Goal: Task Accomplishment & Management: Complete application form

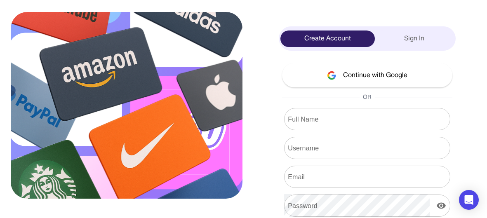
scroll to position [47, 0]
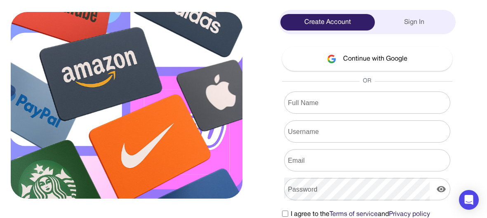
click at [387, 60] on button "Continue with Google" at bounding box center [367, 59] width 170 height 24
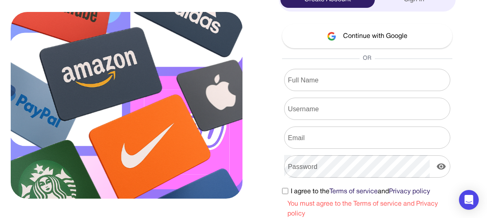
scroll to position [65, 0]
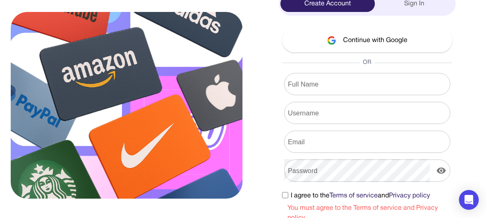
click at [396, 40] on button "Continue with Google" at bounding box center [367, 40] width 170 height 24
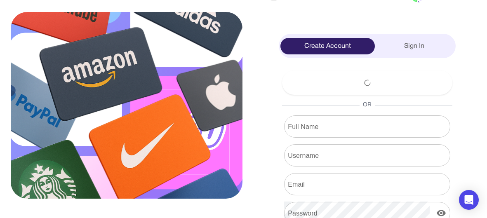
scroll to position [11, 0]
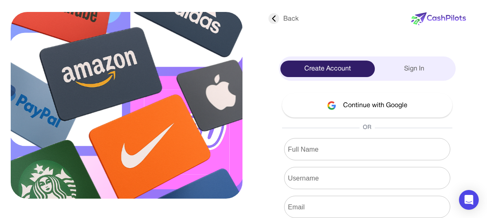
click at [295, 148] on input "Full Name" at bounding box center [367, 149] width 166 height 23
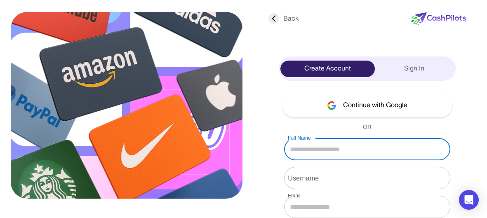
type input "**********"
click at [338, 183] on input "Username" at bounding box center [367, 177] width 166 height 23
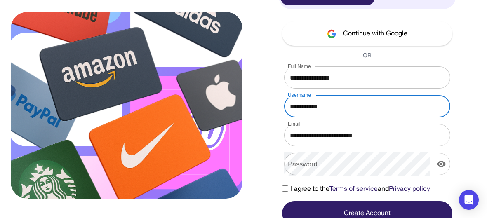
scroll to position [79, 0]
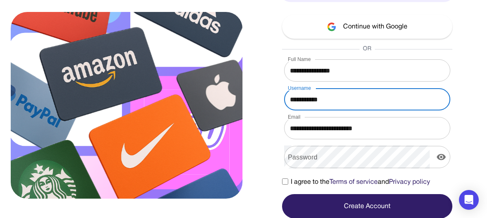
type input "**********"
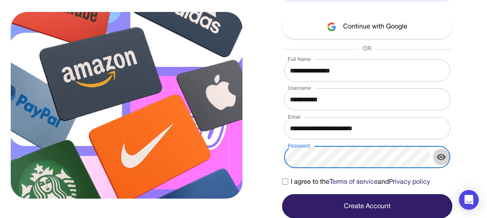
click at [441, 158] on icon "display the password" at bounding box center [441, 157] width 10 height 10
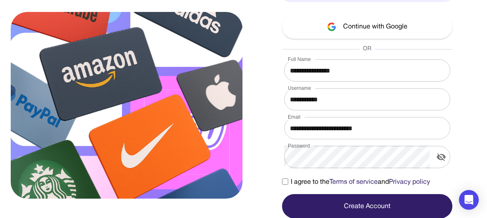
click at [285, 184] on label "I agree to the Terms of service and Privacy policy" at bounding box center [356, 182] width 148 height 10
click at [393, 201] on button "Create Account" at bounding box center [367, 206] width 170 height 24
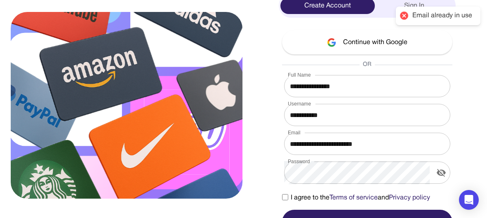
scroll to position [0, 0]
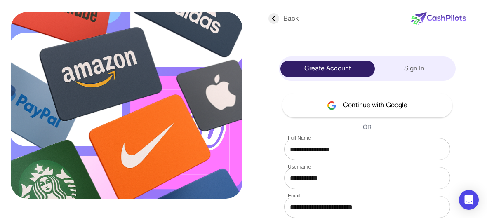
click at [417, 71] on div "Sign In" at bounding box center [415, 69] width 80 height 16
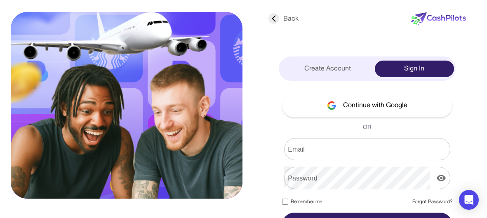
click at [387, 108] on button "Continue with Google" at bounding box center [367, 105] width 170 height 24
click at [309, 67] on div "Create Account" at bounding box center [327, 69] width 94 height 16
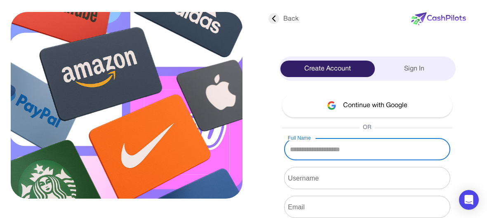
click at [312, 152] on input "Full Name" at bounding box center [367, 149] width 166 height 23
type input "**********"
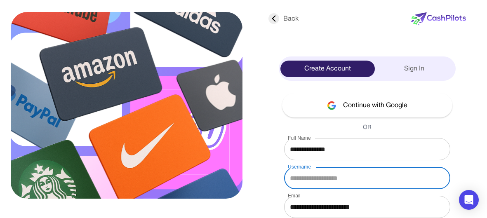
click at [323, 175] on input "Username" at bounding box center [367, 177] width 166 height 23
type input "**********"
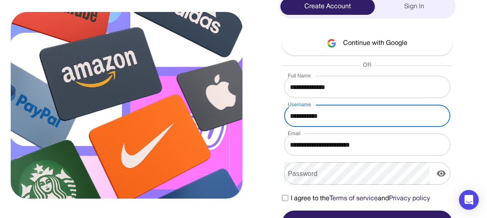
scroll to position [79, 0]
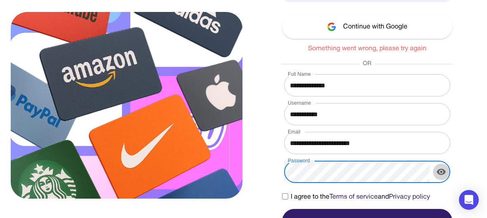
click at [440, 173] on icon "display the password" at bounding box center [441, 172] width 10 height 10
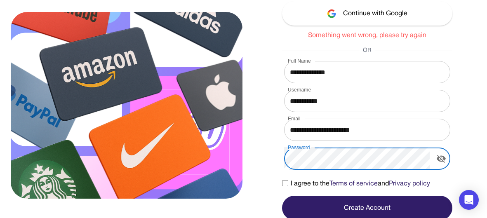
scroll to position [93, 0]
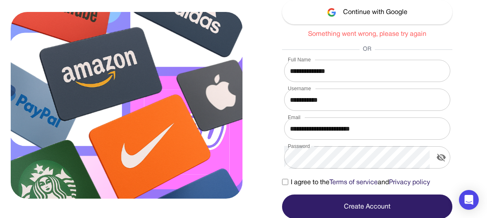
click at [350, 208] on button "Create Account" at bounding box center [367, 206] width 170 height 24
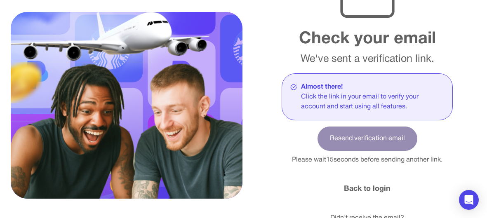
scroll to position [81, 0]
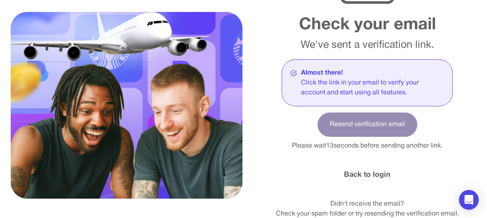
click at [376, 173] on link "Back to login" at bounding box center [367, 174] width 47 height 11
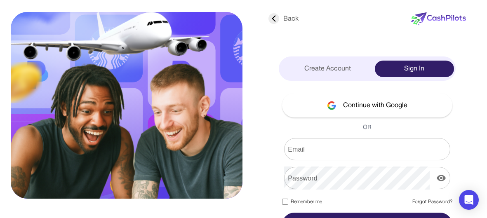
click at [326, 150] on input "Email" at bounding box center [367, 149] width 166 height 23
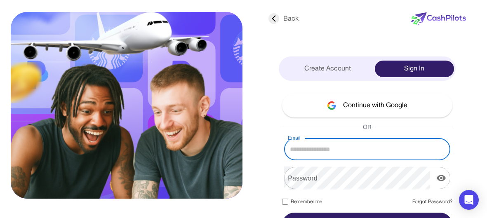
type input "**********"
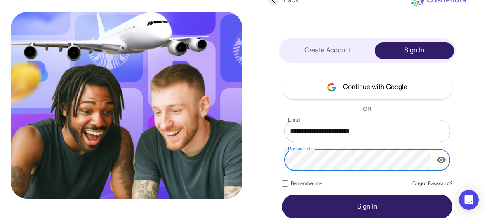
scroll to position [19, 0]
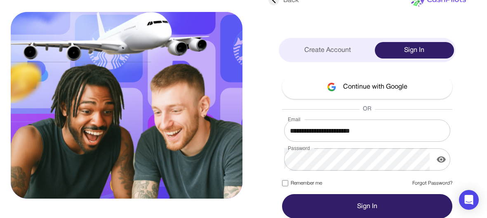
click at [368, 208] on button "Sign In" at bounding box center [367, 206] width 170 height 24
click at [439, 158] on icon "display the password" at bounding box center [440, 160] width 9 height 6
click at [359, 207] on button "Sign In" at bounding box center [367, 206] width 170 height 24
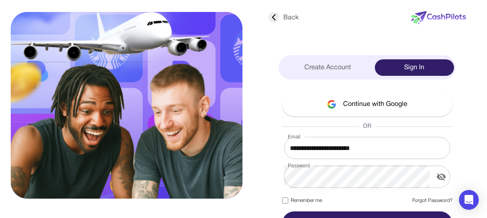
scroll to position [0, 0]
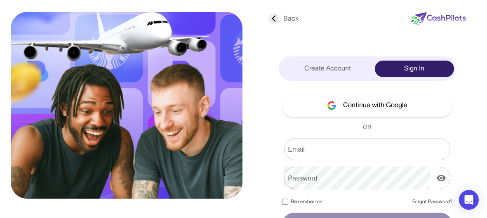
scroll to position [19, 0]
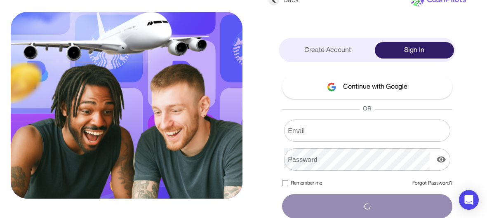
click at [324, 126] on input "Email" at bounding box center [367, 130] width 166 height 23
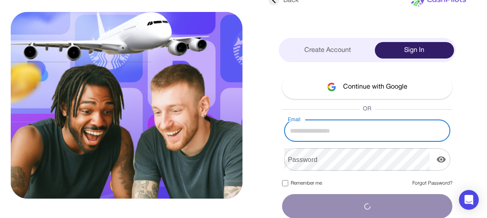
type input "**********"
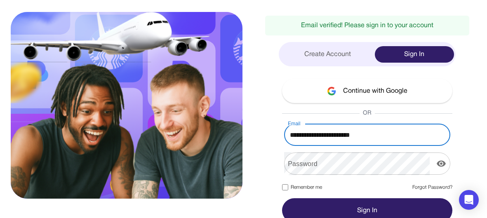
scroll to position [45, 0]
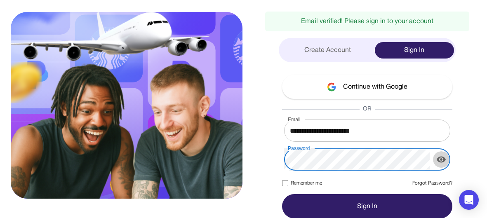
click at [440, 159] on icon "display the password" at bounding box center [441, 160] width 10 height 10
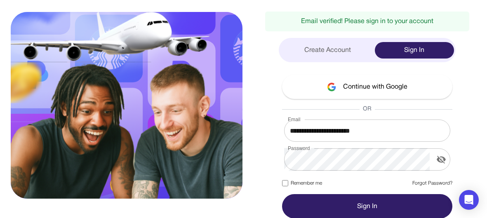
click at [332, 204] on button "Sign In" at bounding box center [367, 206] width 170 height 24
click at [325, 201] on button "Sign In" at bounding box center [367, 206] width 170 height 24
